Goal: Task Accomplishment & Management: Use online tool/utility

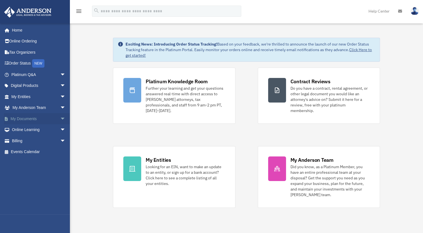
click at [25, 117] on link "My Documents arrow_drop_down" at bounding box center [39, 118] width 70 height 11
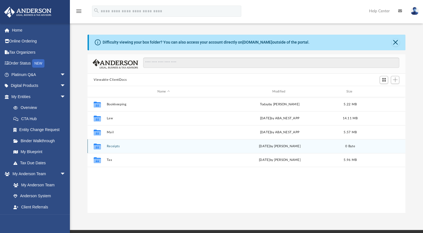
scroll to position [123, 313]
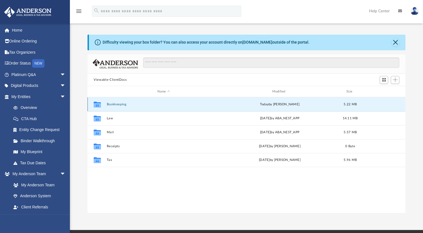
click at [117, 103] on button "Bookkeeping" at bounding box center [164, 105] width 114 height 4
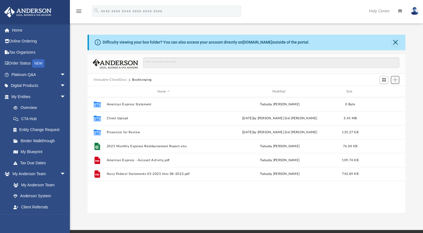
click at [397, 79] on span "Add" at bounding box center [395, 79] width 5 height 5
click at [382, 91] on li "Upload" at bounding box center [388, 91] width 18 height 6
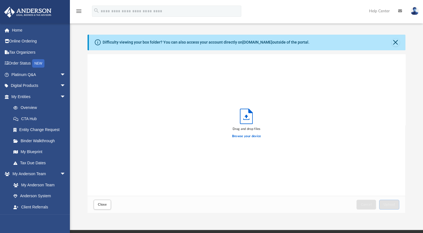
scroll to position [138, 313]
click at [246, 136] on label "Browse your device" at bounding box center [246, 136] width 29 height 5
click at [0, 0] on input "Browse your device" at bounding box center [0, 0] width 0 height 0
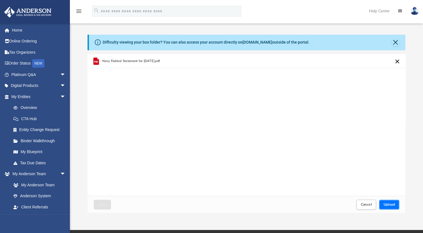
click at [387, 203] on span "Upload" at bounding box center [390, 204] width 12 height 3
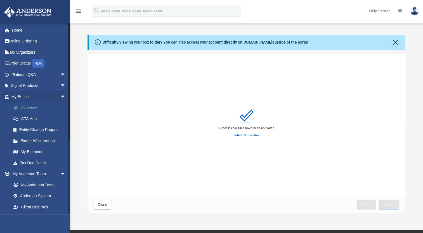
click at [39, 108] on link "Overview" at bounding box center [41, 107] width 66 height 11
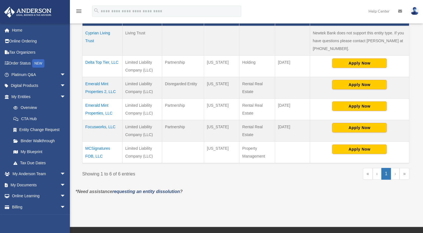
scroll to position [140, 0]
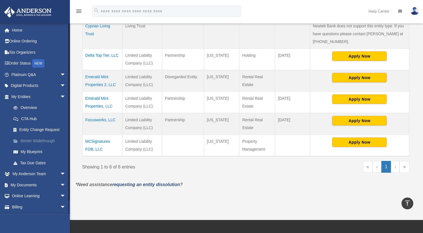
click at [41, 140] on link "Binder Walkthrough" at bounding box center [41, 140] width 66 height 11
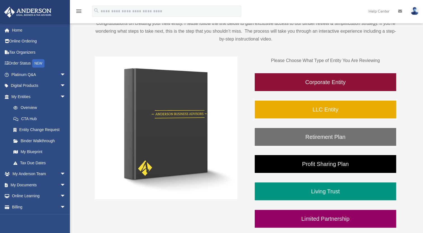
scroll to position [28, 0]
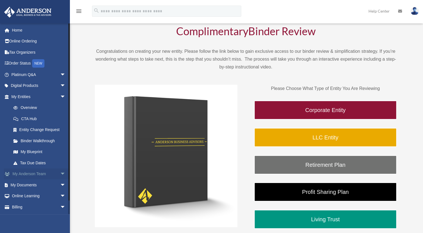
click at [32, 175] on link "My [PERSON_NAME] Team arrow_drop_down" at bounding box center [39, 174] width 70 height 11
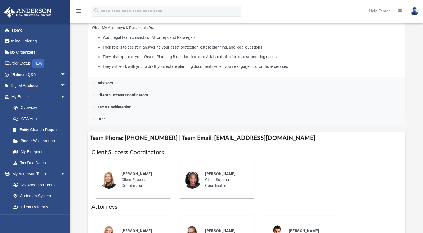
scroll to position [112, 0]
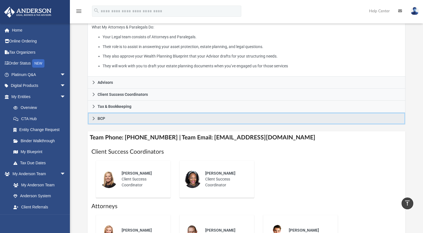
click at [100, 118] on span "BCP" at bounding box center [102, 119] width 8 height 4
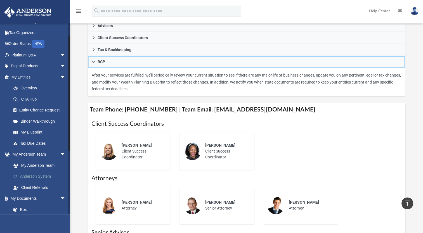
scroll to position [28, 0]
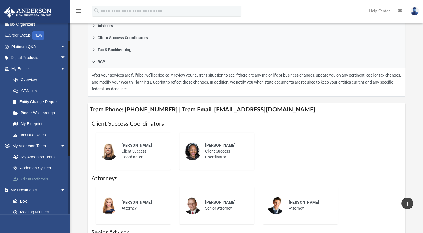
click at [42, 177] on link "Client Referrals" at bounding box center [41, 179] width 66 height 11
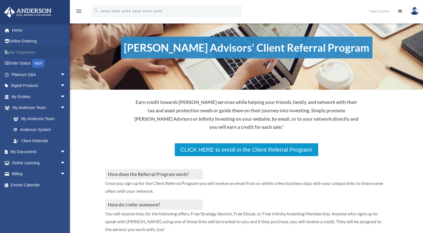
click at [25, 53] on link "Tax Organizers" at bounding box center [39, 52] width 70 height 11
